Goal: Register for event/course

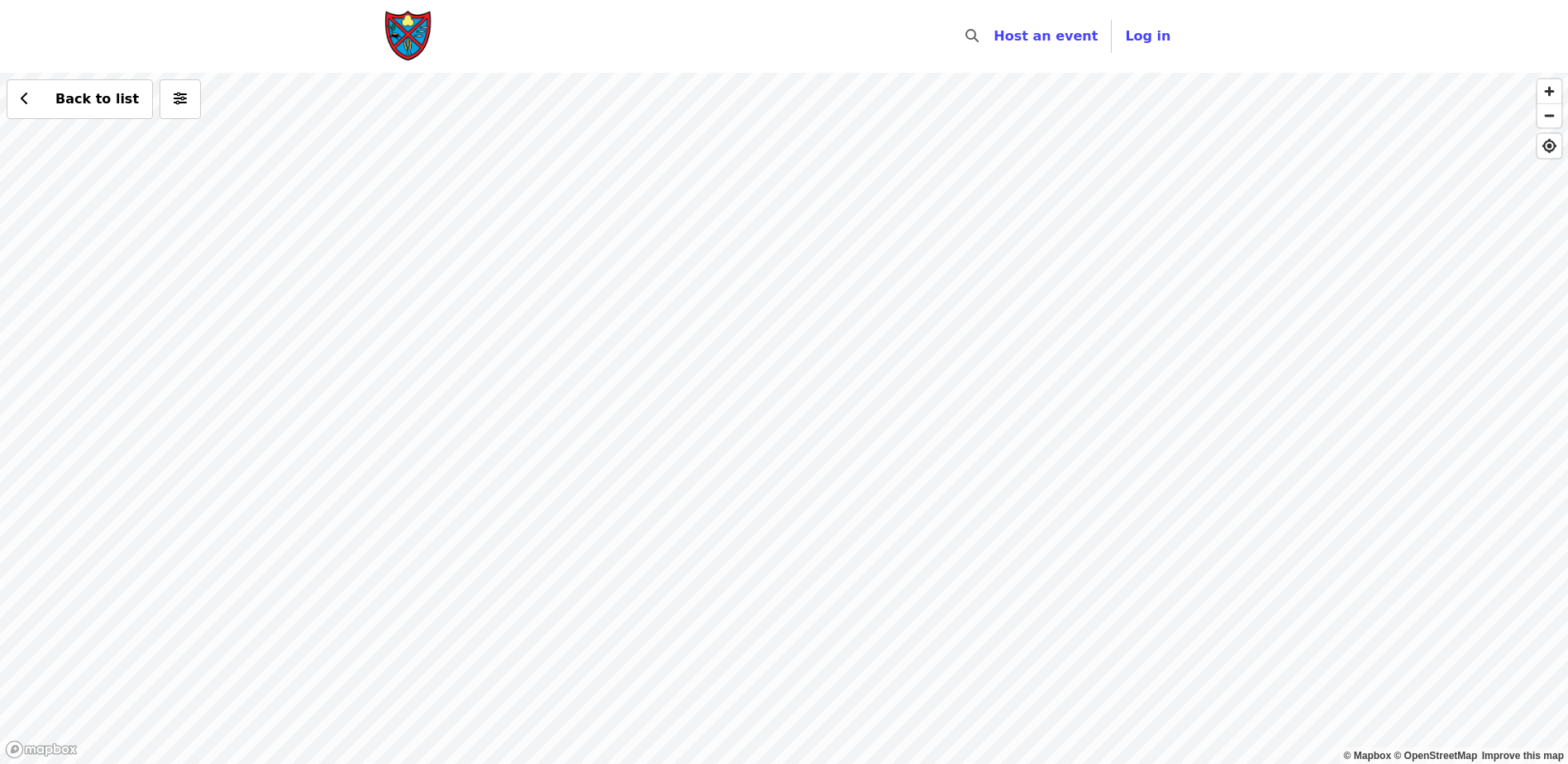
click at [987, 340] on div "Back to list" at bounding box center [784, 418] width 1568 height 691
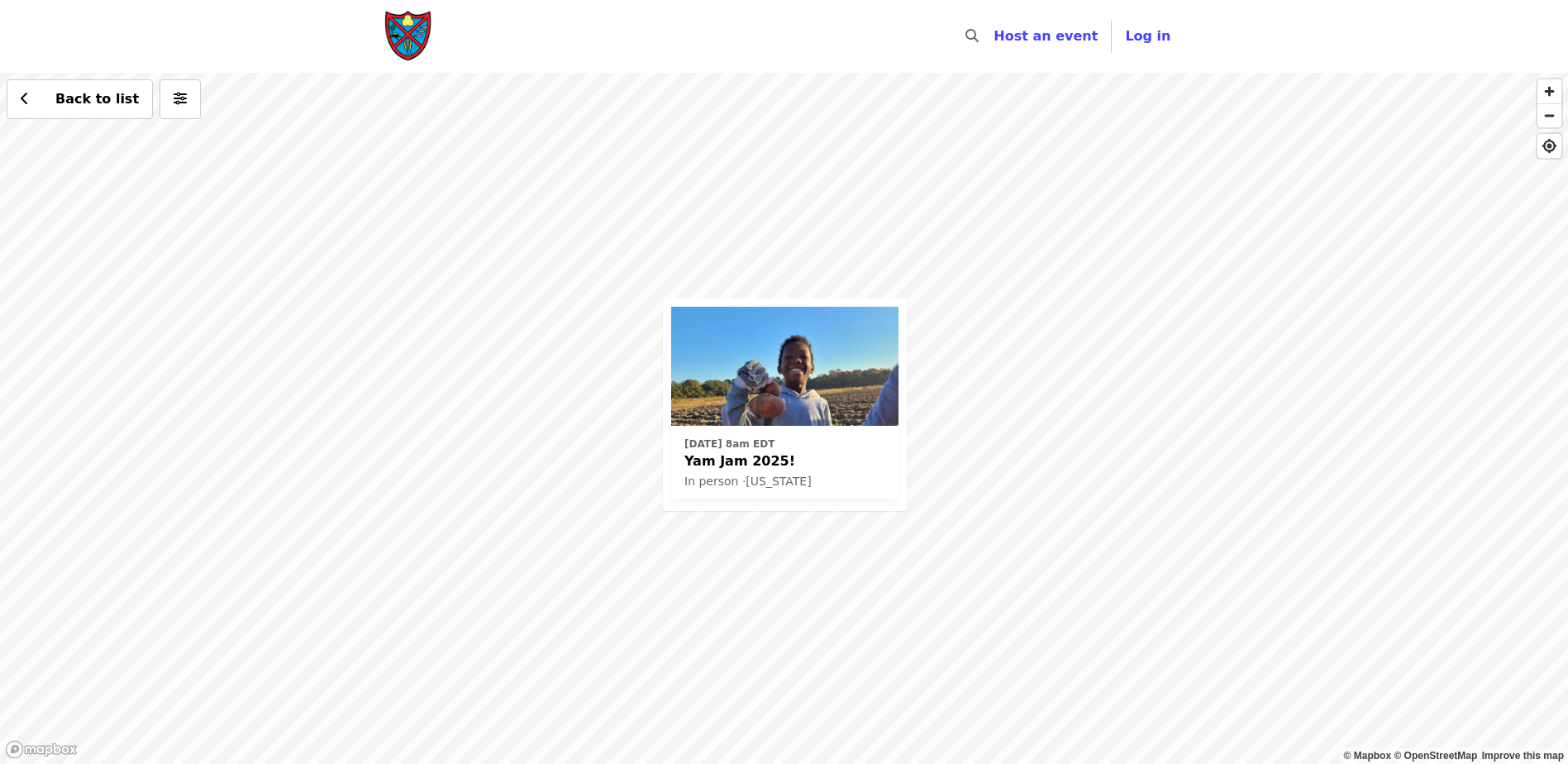
click at [744, 466] on span "Yam Jam 2025!" at bounding box center [785, 461] width 201 height 20
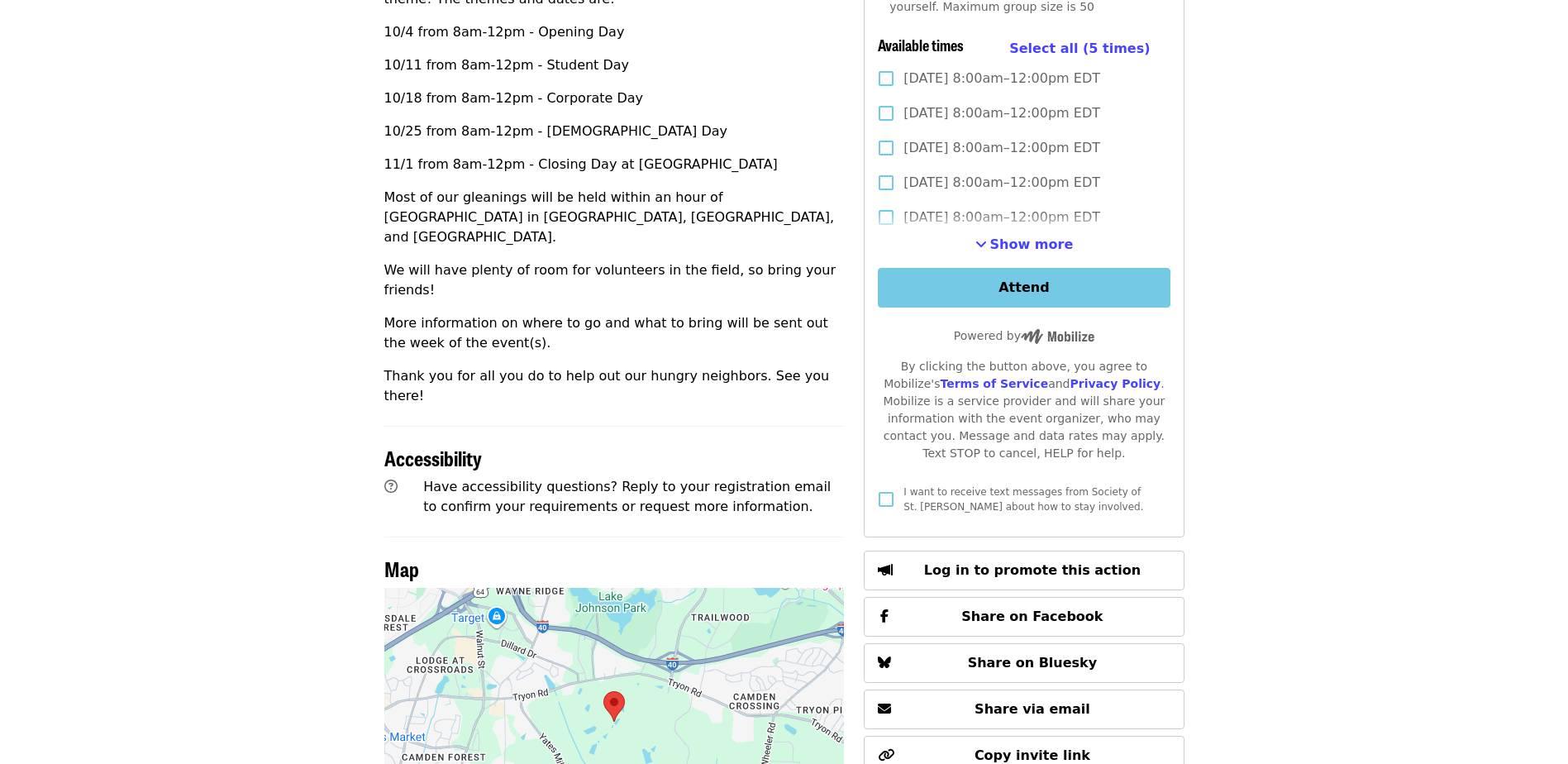
scroll to position [579, 0]
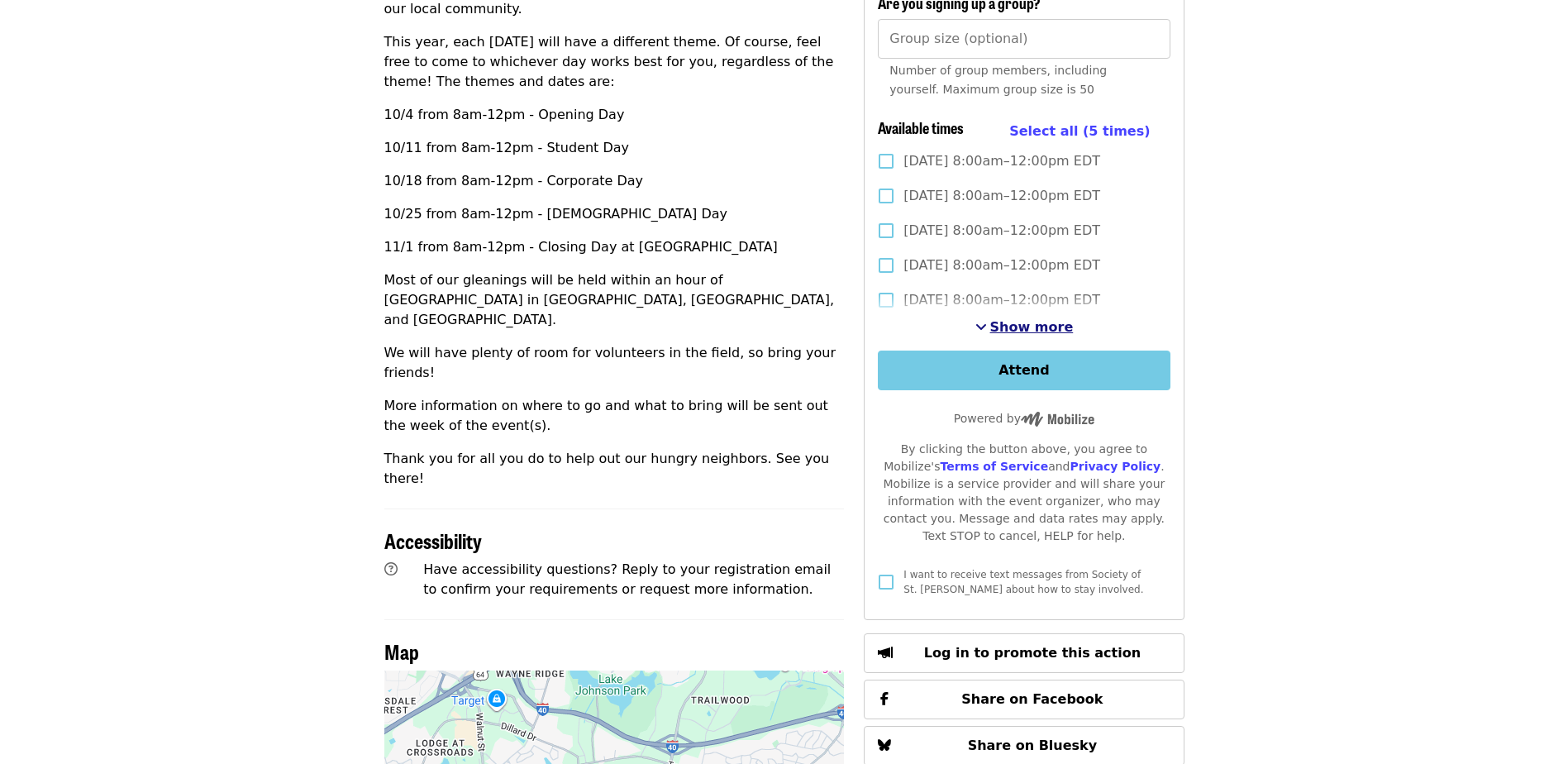
click at [1041, 319] on span "Show more" at bounding box center [1032, 327] width 84 height 16
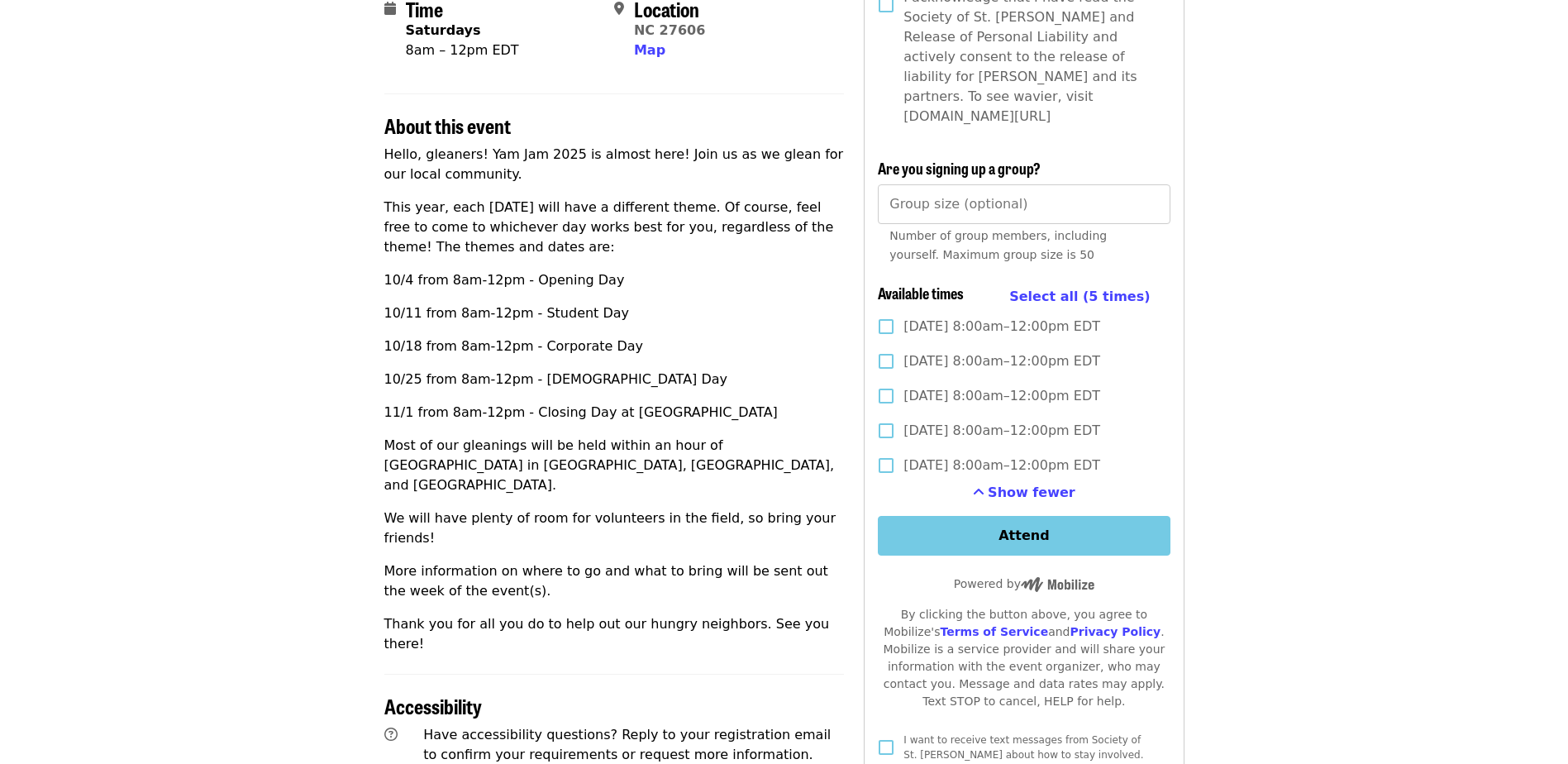
scroll to position [0, 0]
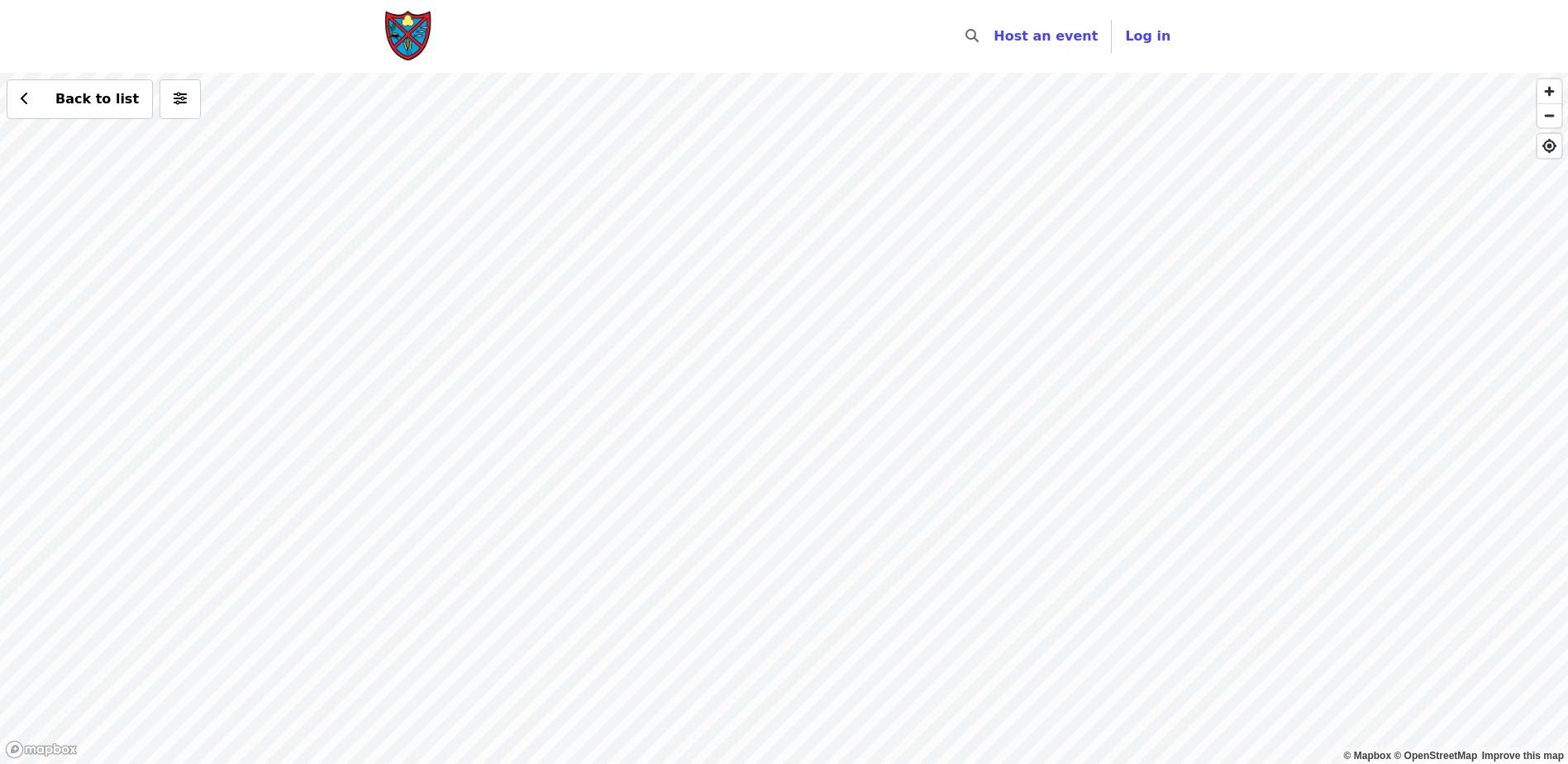
drag, startPoint x: 901, startPoint y: 395, endPoint x: 891, endPoint y: 394, distance: 10.0
click at [896, 395] on div "Back to list" at bounding box center [784, 418] width 1568 height 691
click at [883, 388] on div "Back to list" at bounding box center [784, 418] width 1568 height 691
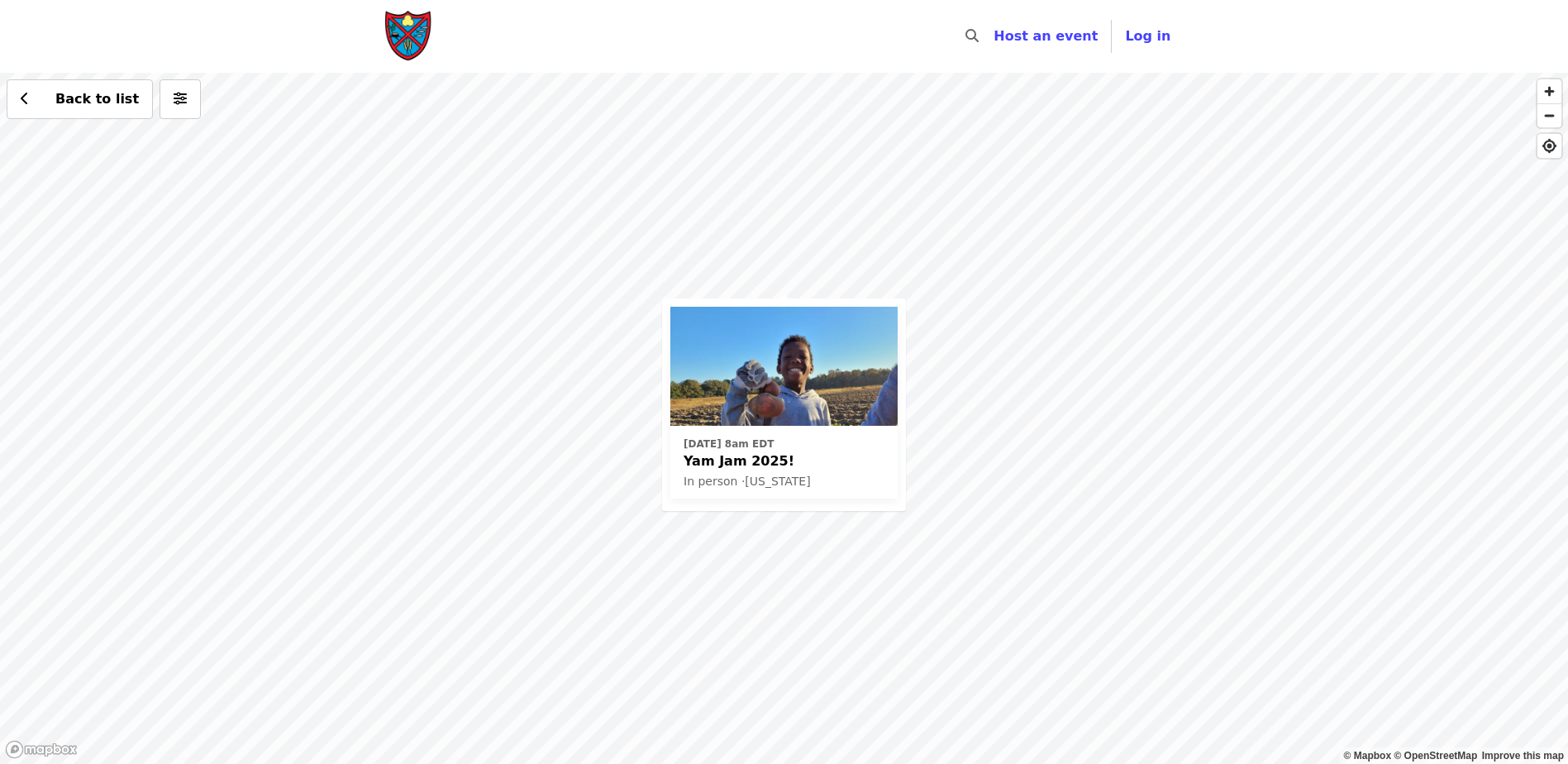
click at [753, 451] on span "Yam Jam 2025!" at bounding box center [784, 461] width 201 height 20
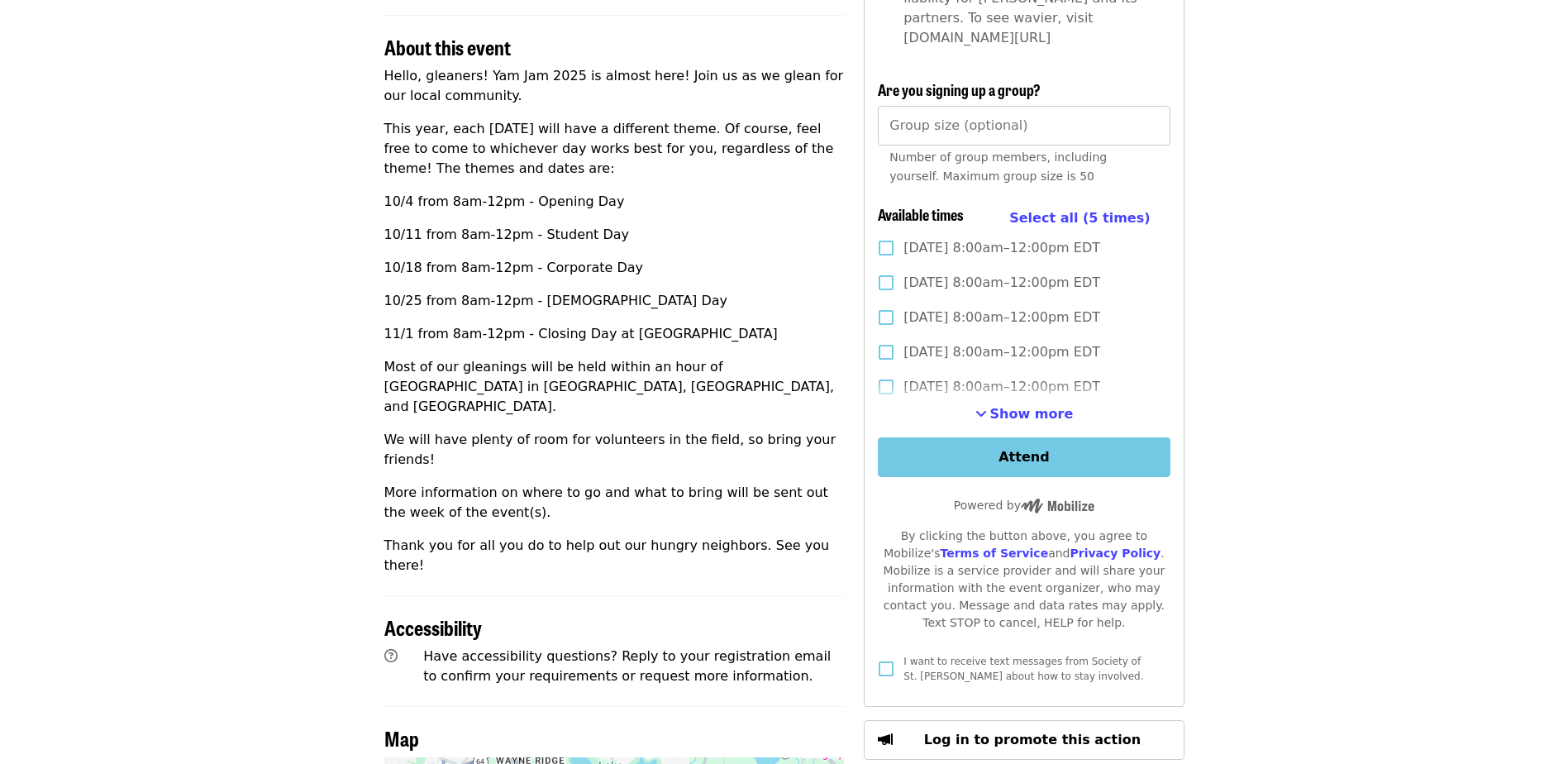
scroll to position [496, 0]
